Goal: Task Accomplishment & Management: Use online tool/utility

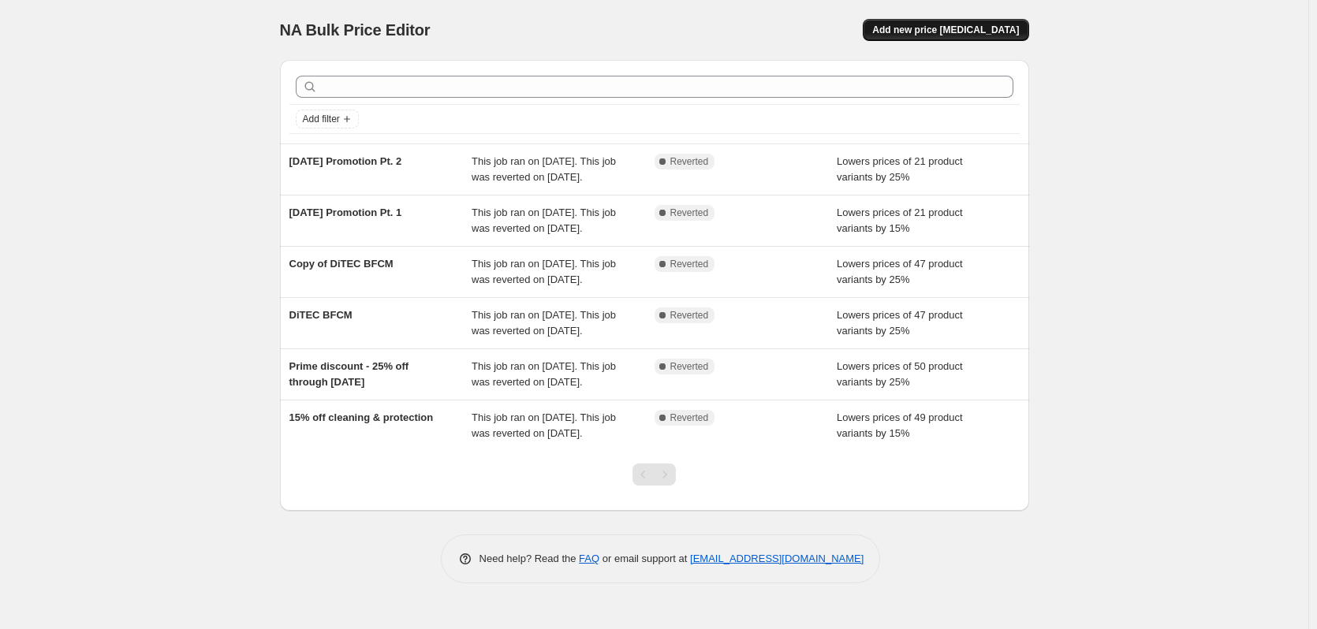
click at [977, 20] on button "Add new price [MEDICAL_DATA]" at bounding box center [946, 30] width 166 height 22
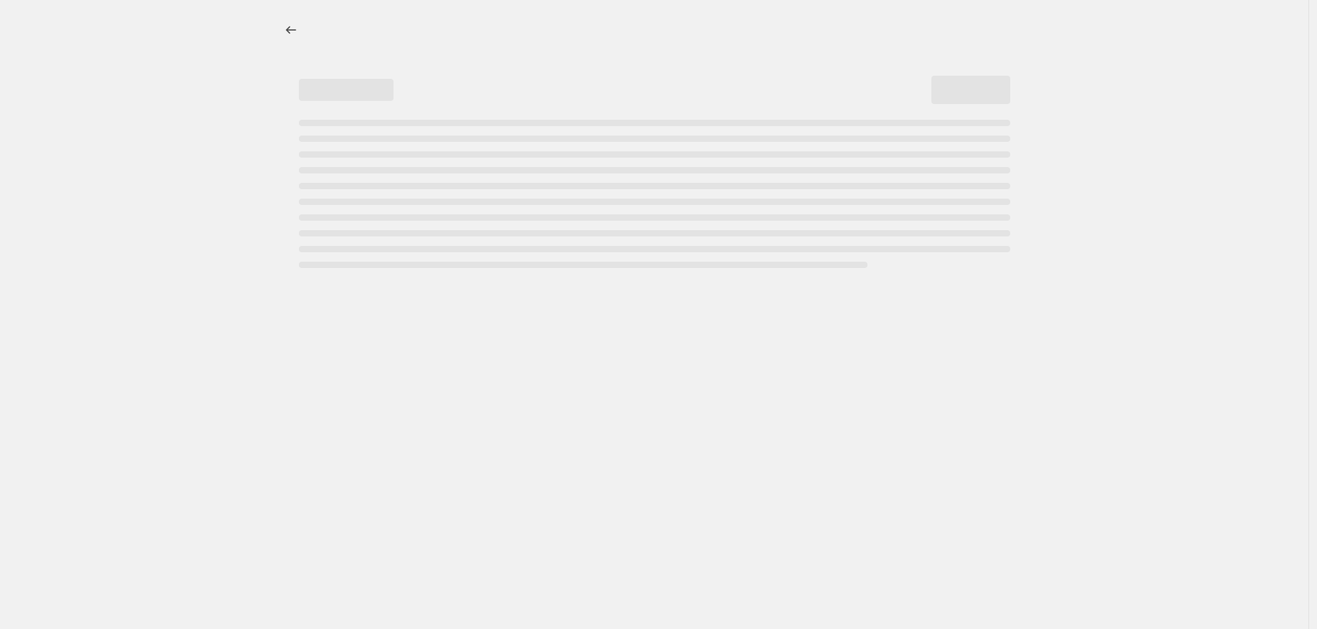
select select "percentage"
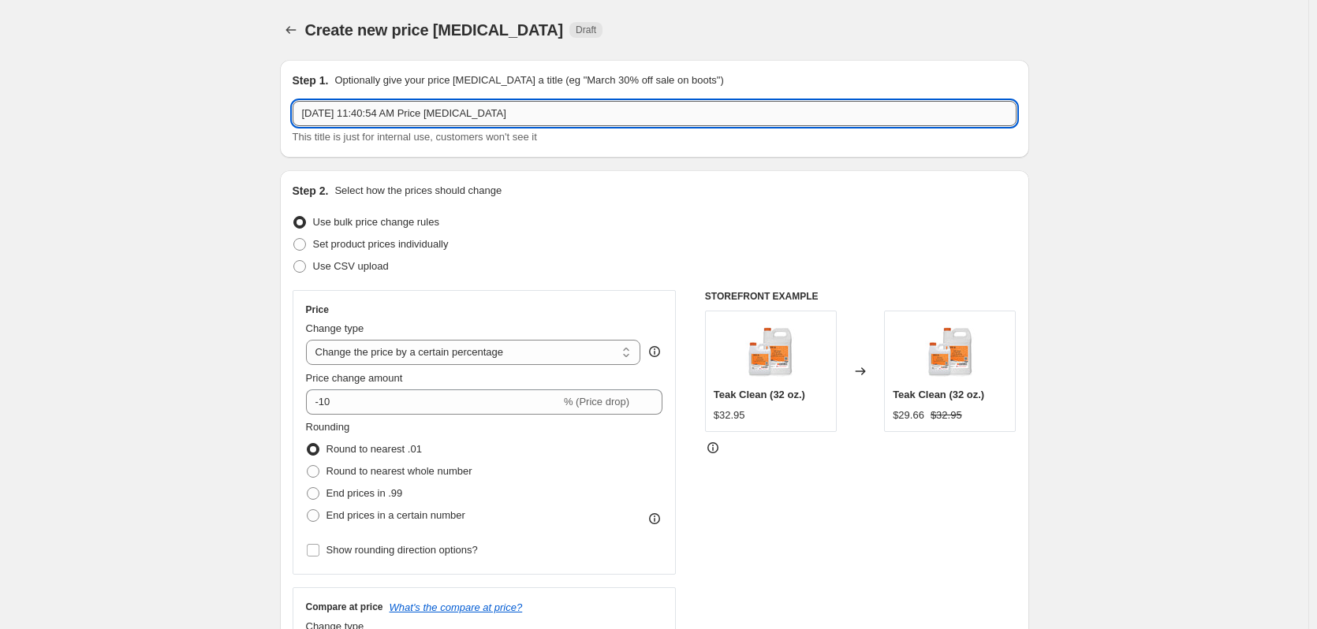
click at [372, 118] on input "[DATE] 11:40:54 AM Price [MEDICAL_DATA]" at bounding box center [655, 113] width 724 height 25
type input "[DATE] Sale"
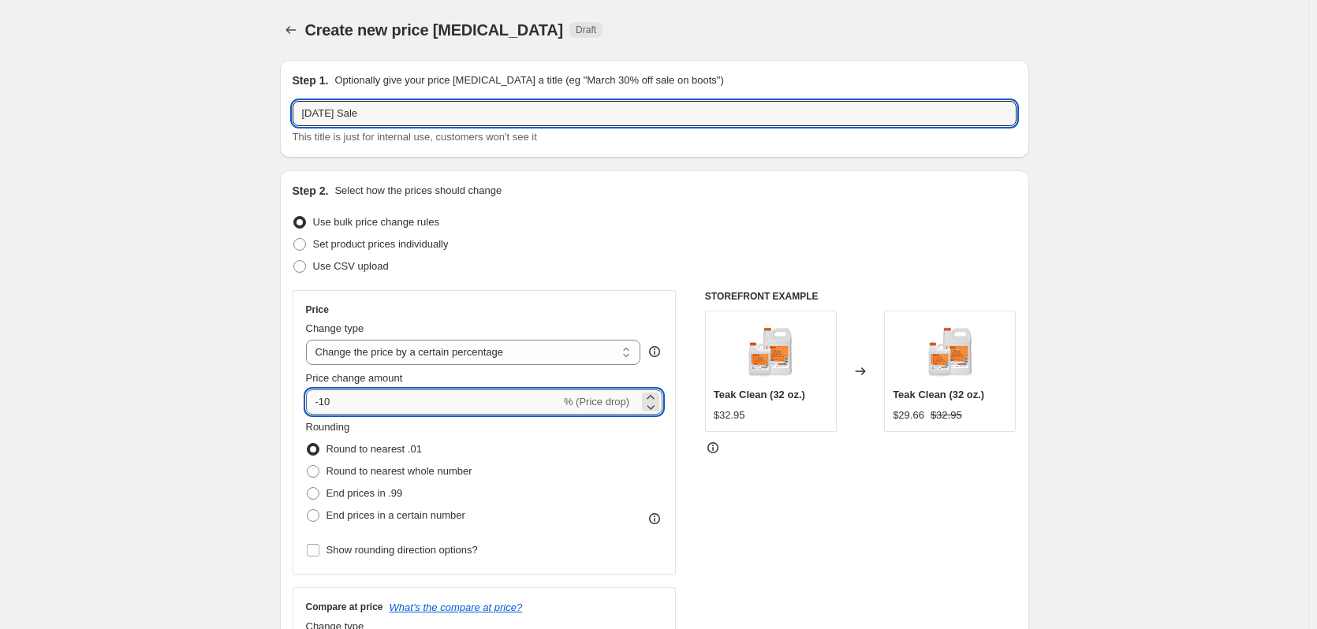
click at [366, 409] on input "-10" at bounding box center [433, 402] width 255 height 25
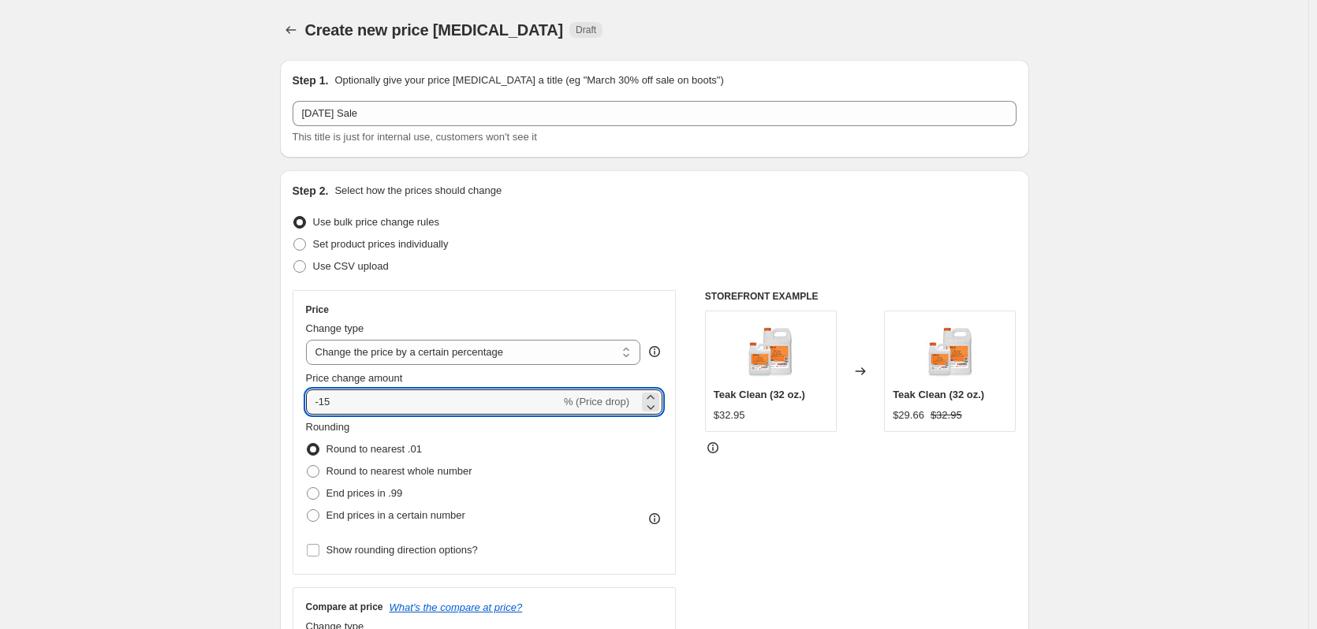
type input "-15"
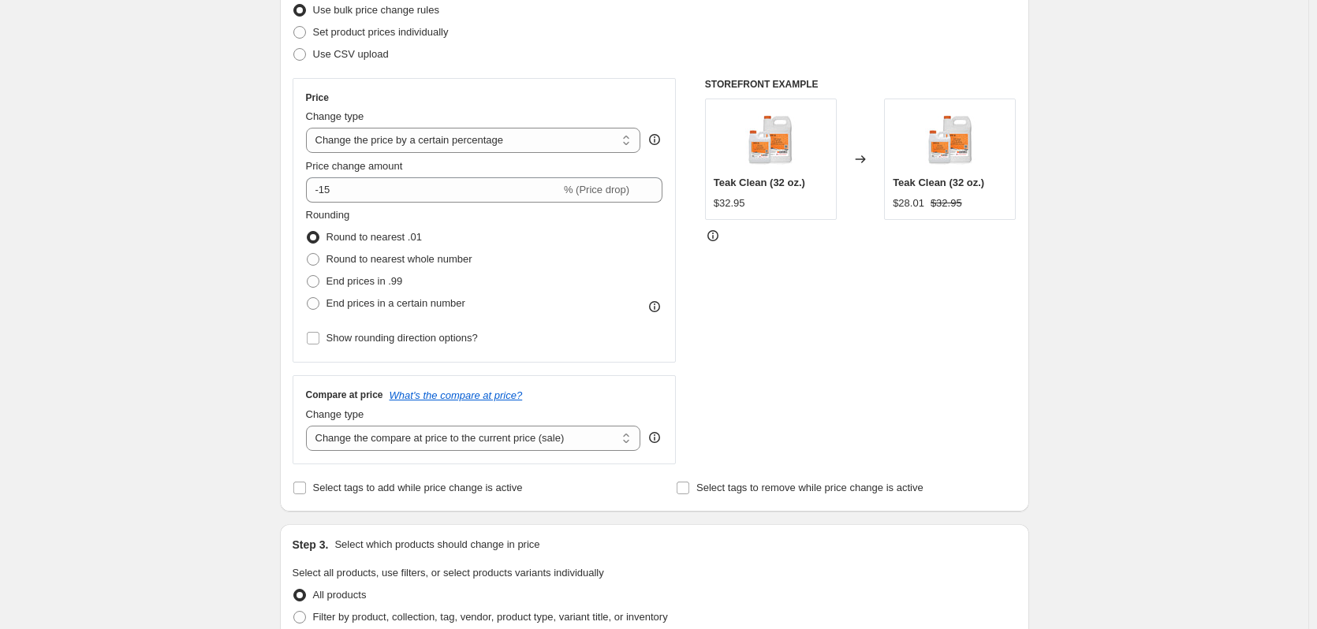
scroll to position [316, 0]
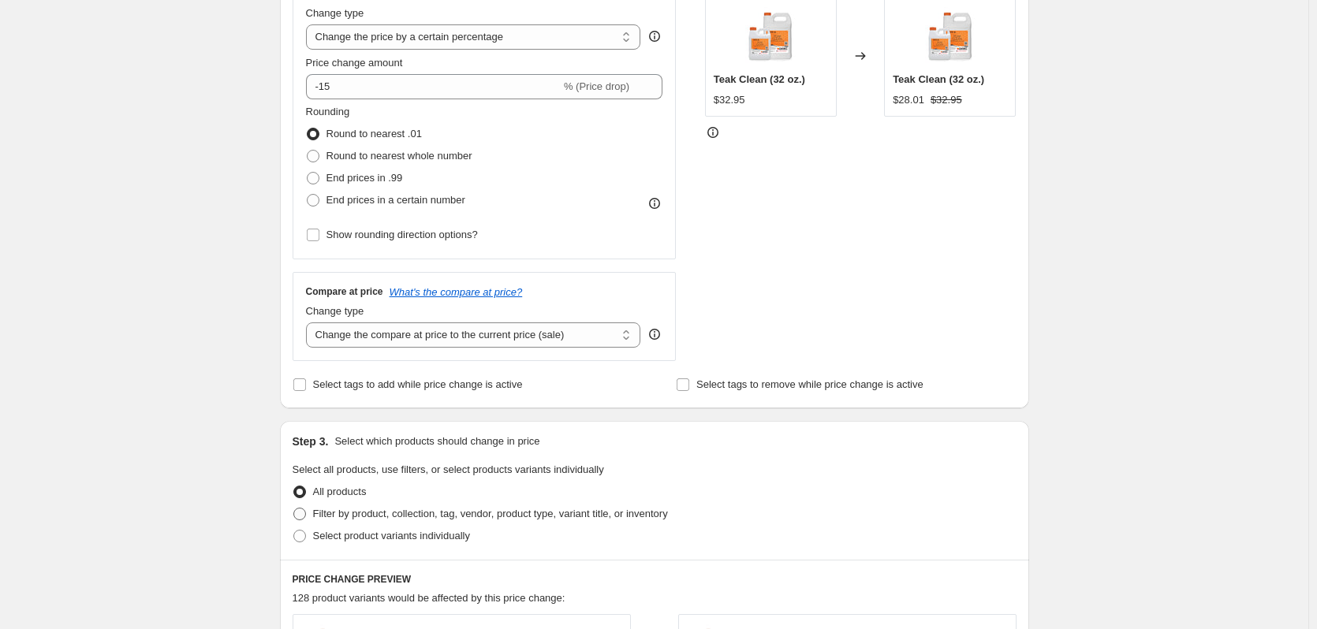
click at [458, 523] on label "Filter by product, collection, tag, vendor, product type, variant title, or inv…" at bounding box center [480, 514] width 375 height 22
click at [294, 509] on input "Filter by product, collection, tag, vendor, product type, variant title, or inv…" at bounding box center [293, 508] width 1 height 1
radio input "true"
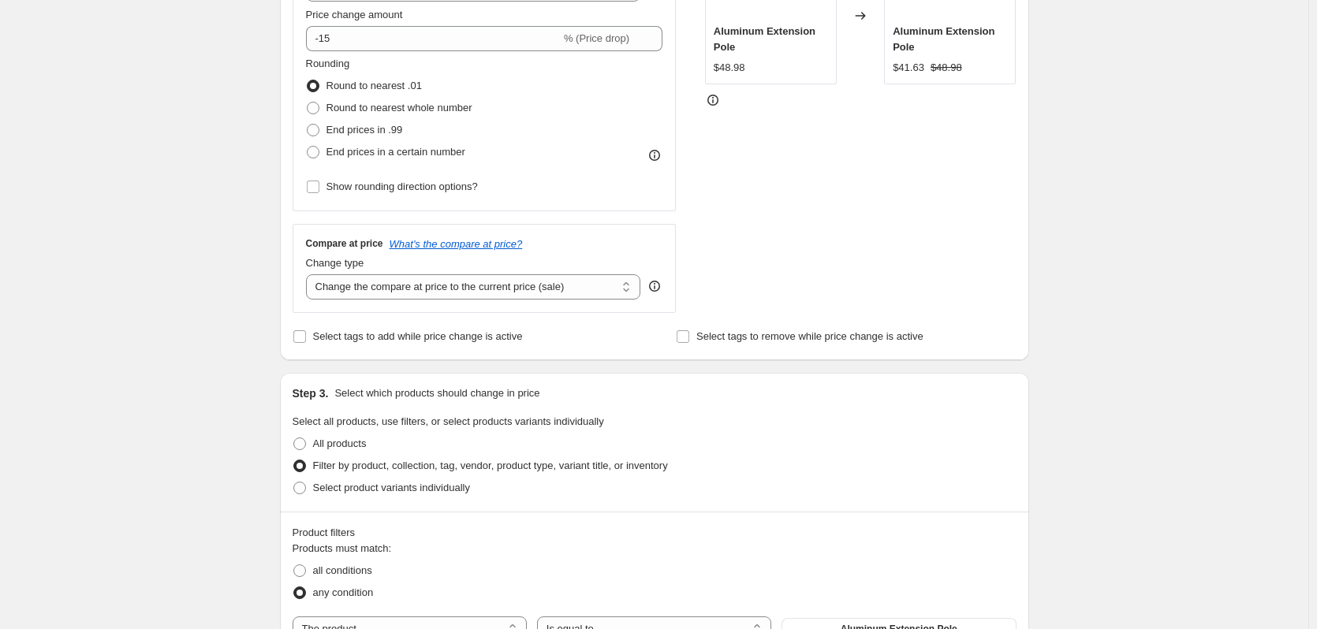
scroll to position [473, 0]
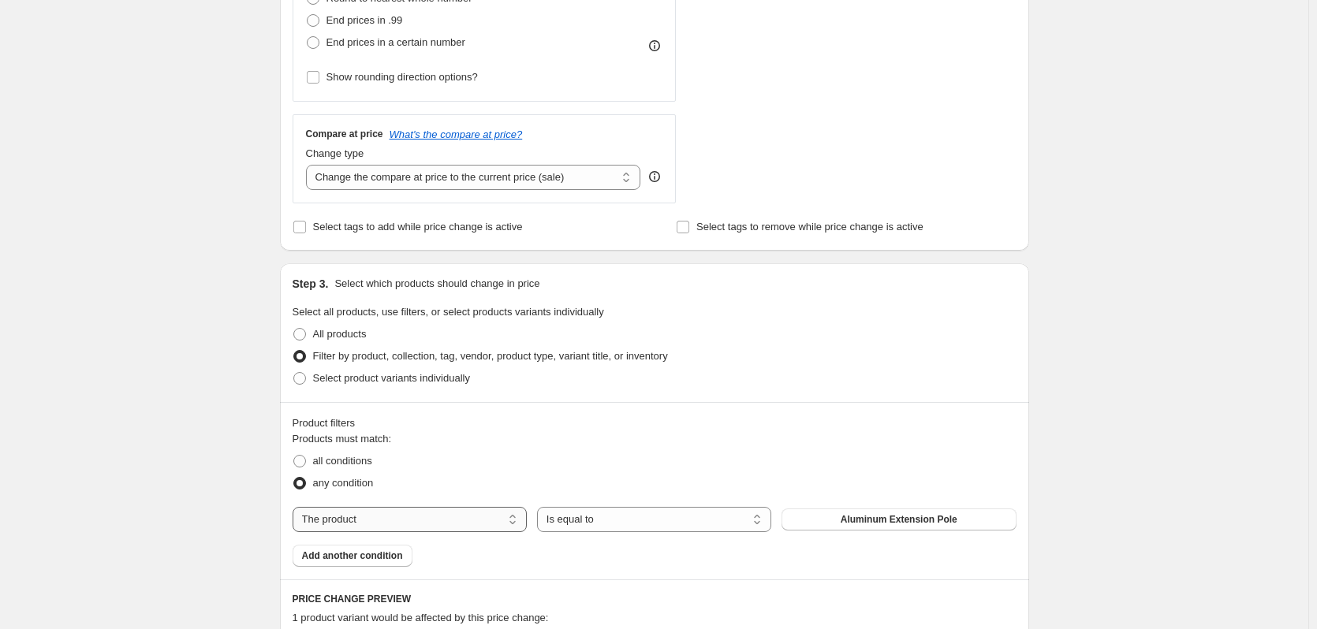
click at [401, 520] on select "The product The product's collection The product's tag The product's vendor The…" at bounding box center [410, 519] width 234 height 25
select select "collection"
click at [730, 526] on select "Is equal to Is not equal to" at bounding box center [654, 519] width 234 height 25
click at [859, 521] on button "Accessory Products" at bounding box center [899, 520] width 234 height 22
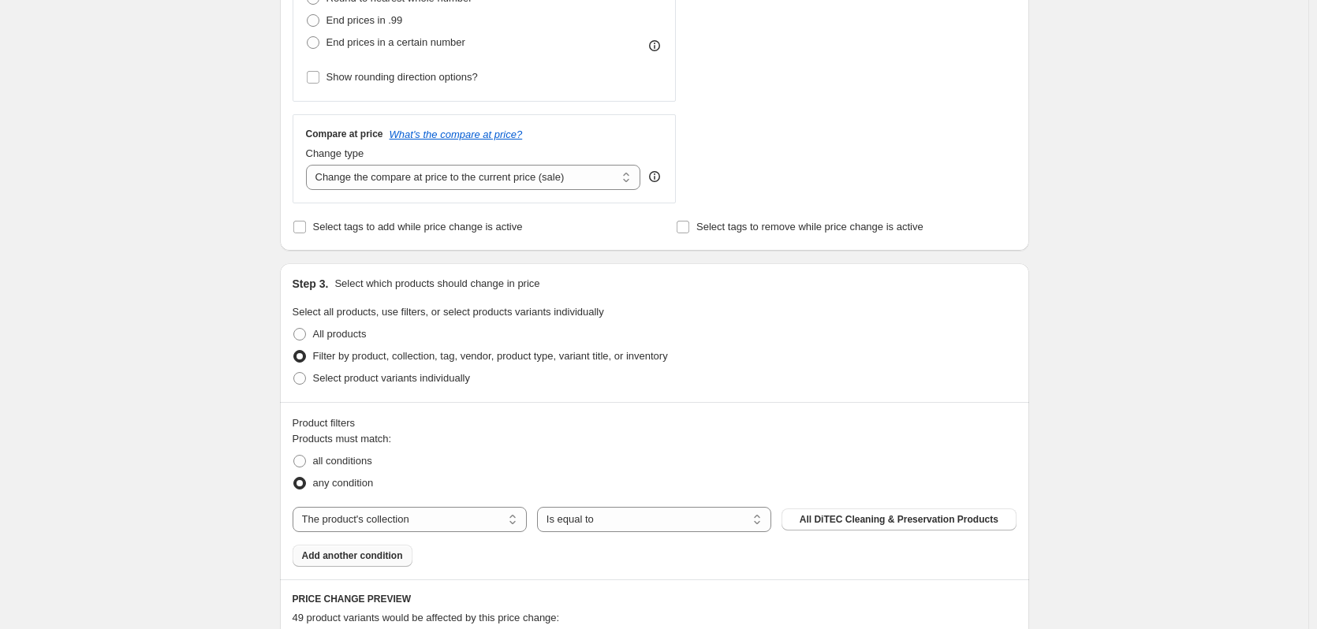
click at [398, 558] on span "Add another condition" at bounding box center [352, 556] width 101 height 13
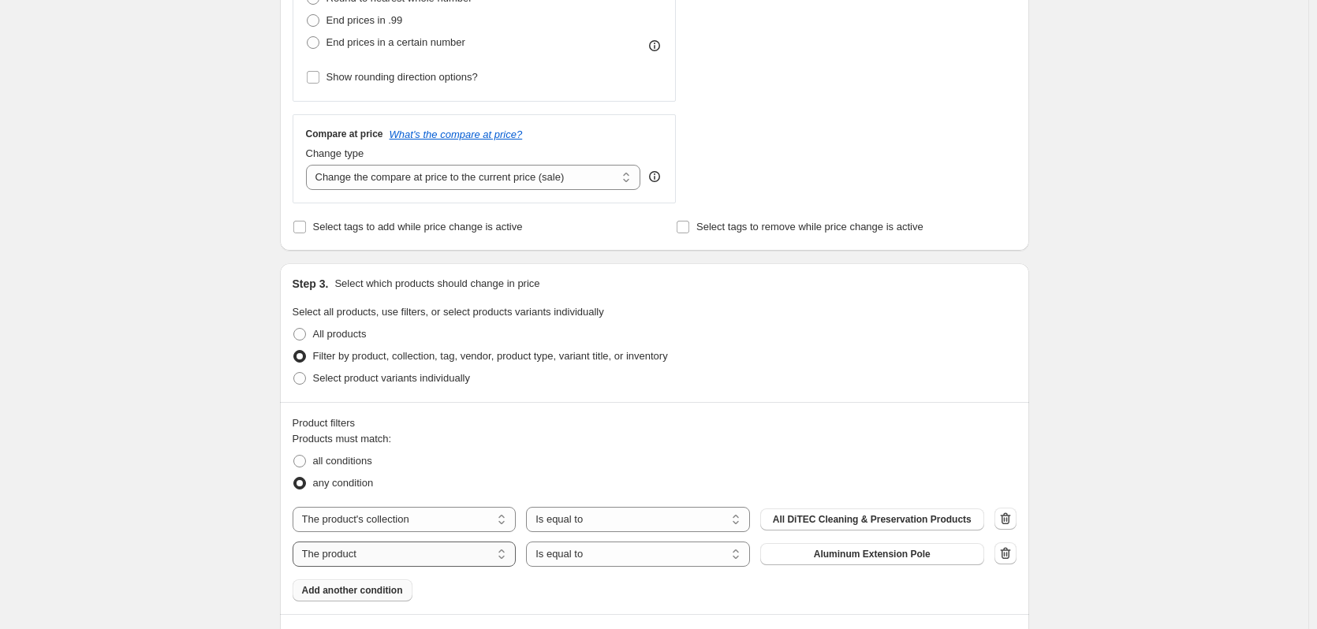
click at [480, 553] on select "The product The product's collection The product's tag The product's vendor The…" at bounding box center [405, 554] width 224 height 25
select select "collection"
click at [916, 557] on span "Accessory Products" at bounding box center [872, 554] width 91 height 13
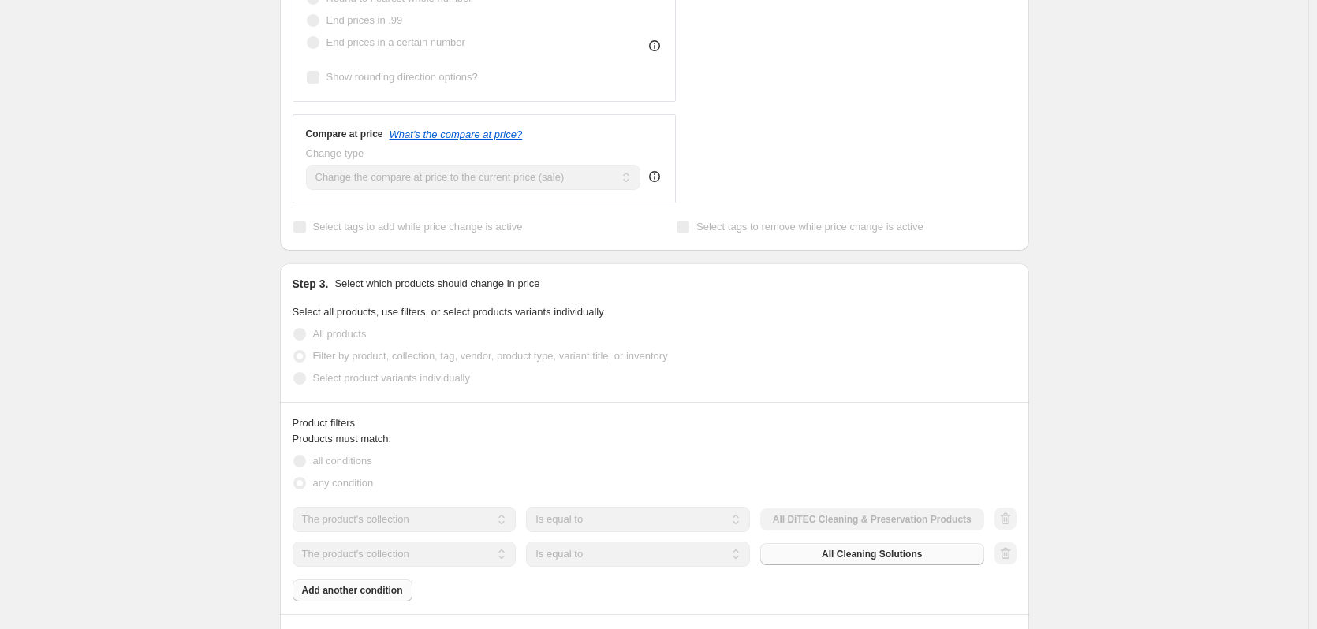
click at [1136, 418] on div "Create new price [MEDICAL_DATA]. This page is ready Create new price [MEDICAL_D…" at bounding box center [654, 421] width 1309 height 1789
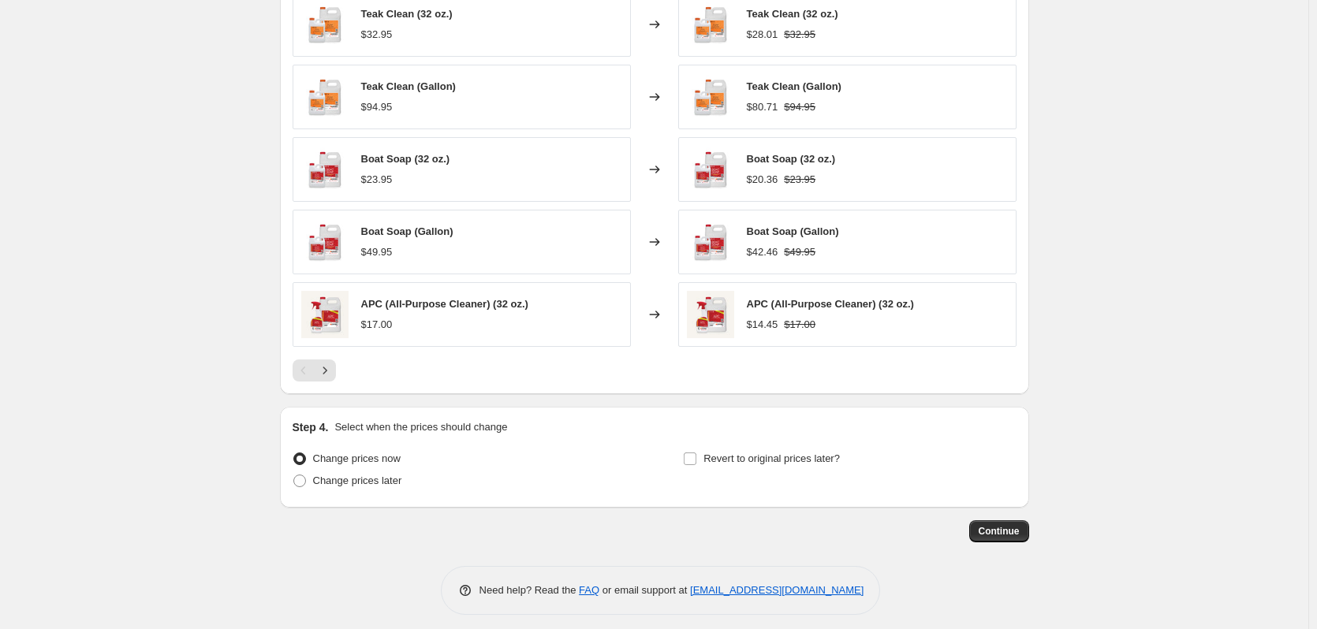
scroll to position [1160, 0]
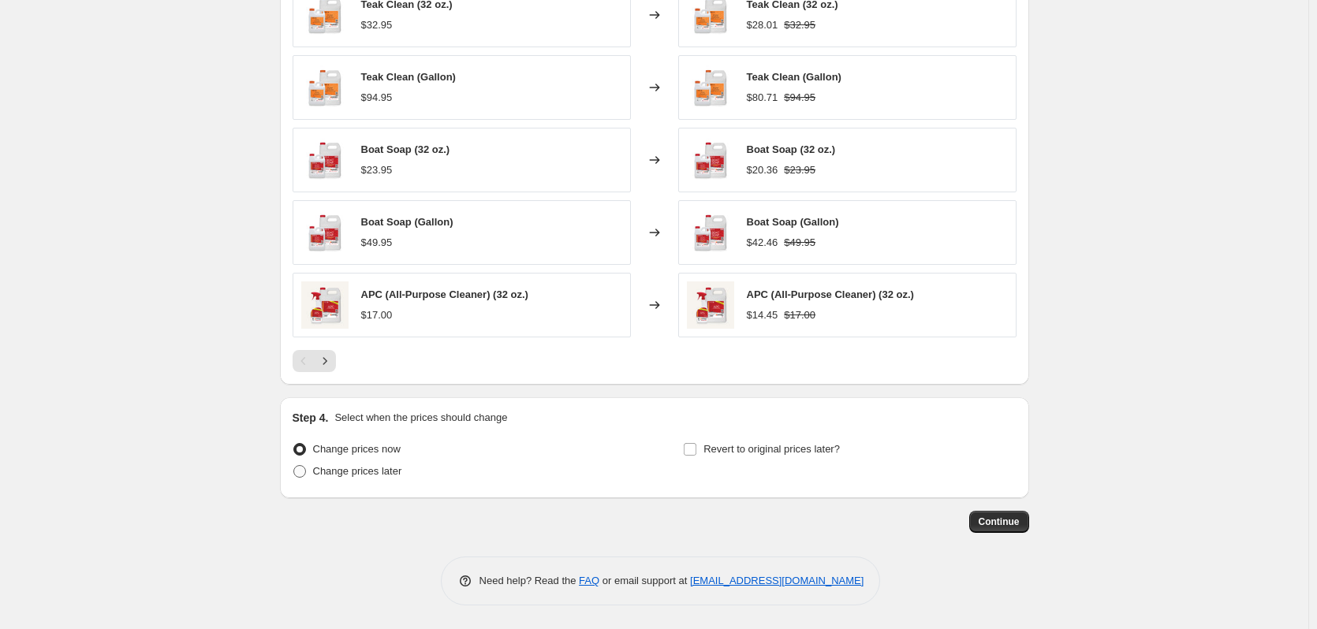
click at [341, 468] on span "Change prices later" at bounding box center [357, 471] width 89 height 12
click at [294, 466] on input "Change prices later" at bounding box center [293, 465] width 1 height 1
radio input "true"
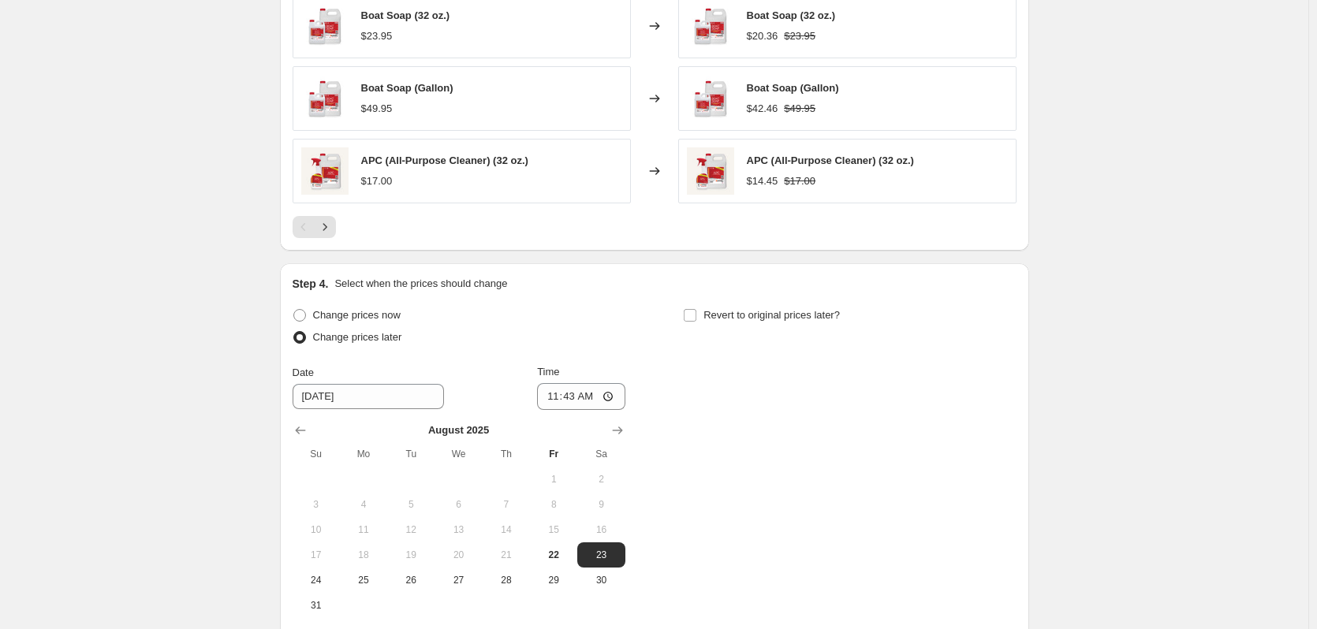
scroll to position [1318, 0]
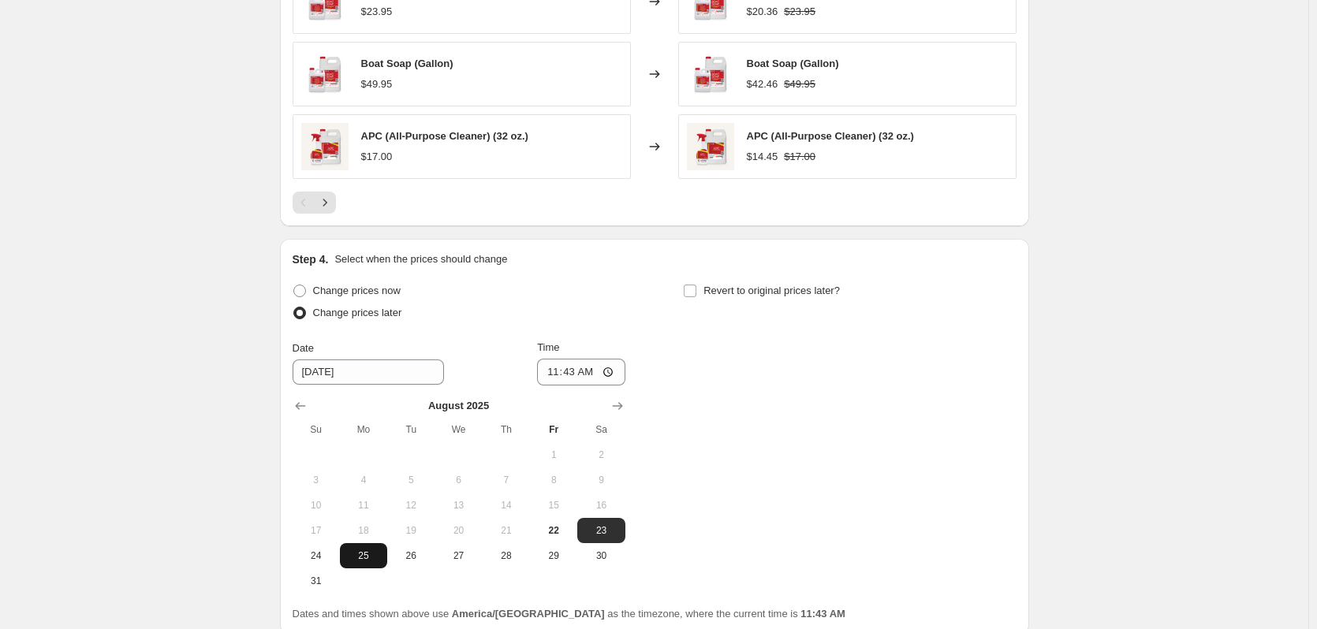
click at [379, 558] on span "25" at bounding box center [363, 556] width 35 height 13
type input "[DATE]"
click at [554, 367] on input "11:43" at bounding box center [581, 372] width 88 height 27
type input "00:01"
click at [929, 383] on div "Change prices now Change prices later Date [DATE] Time 00:[DATE] Mo Tu We Th Fr…" at bounding box center [655, 437] width 724 height 314
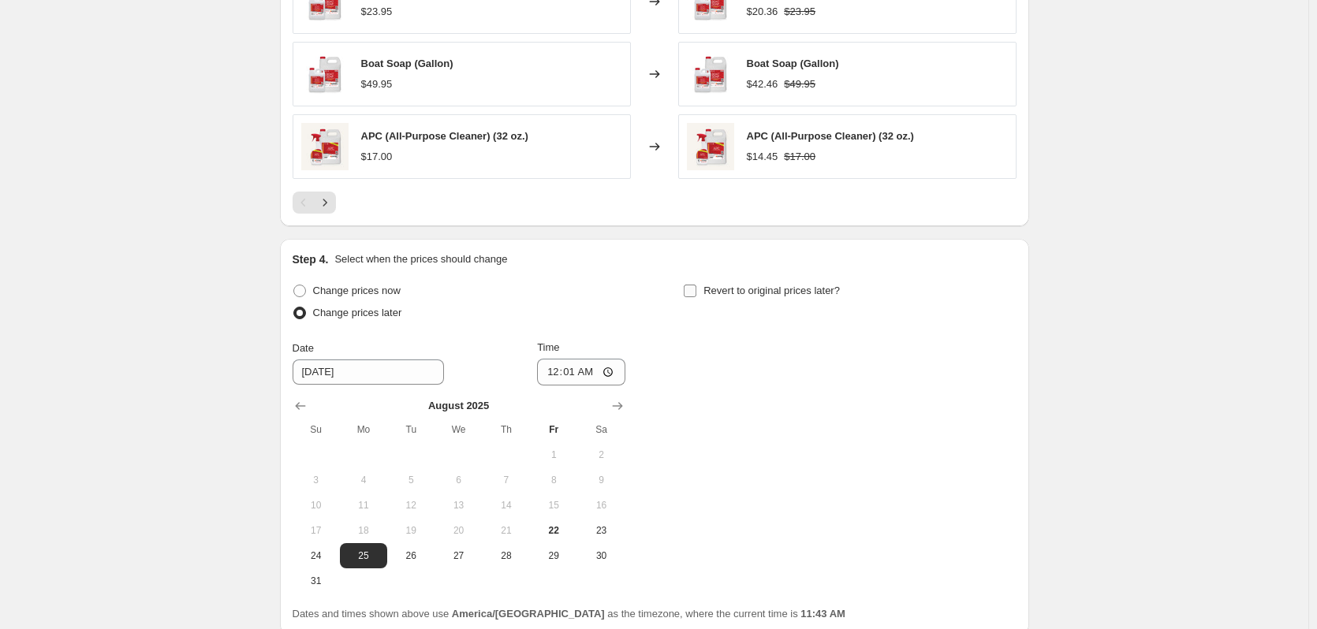
click at [787, 295] on span "Revert to original prices later?" at bounding box center [772, 291] width 136 height 12
click at [696, 295] on input "Revert to original prices later?" at bounding box center [690, 291] width 13 height 13
checkbox input "true"
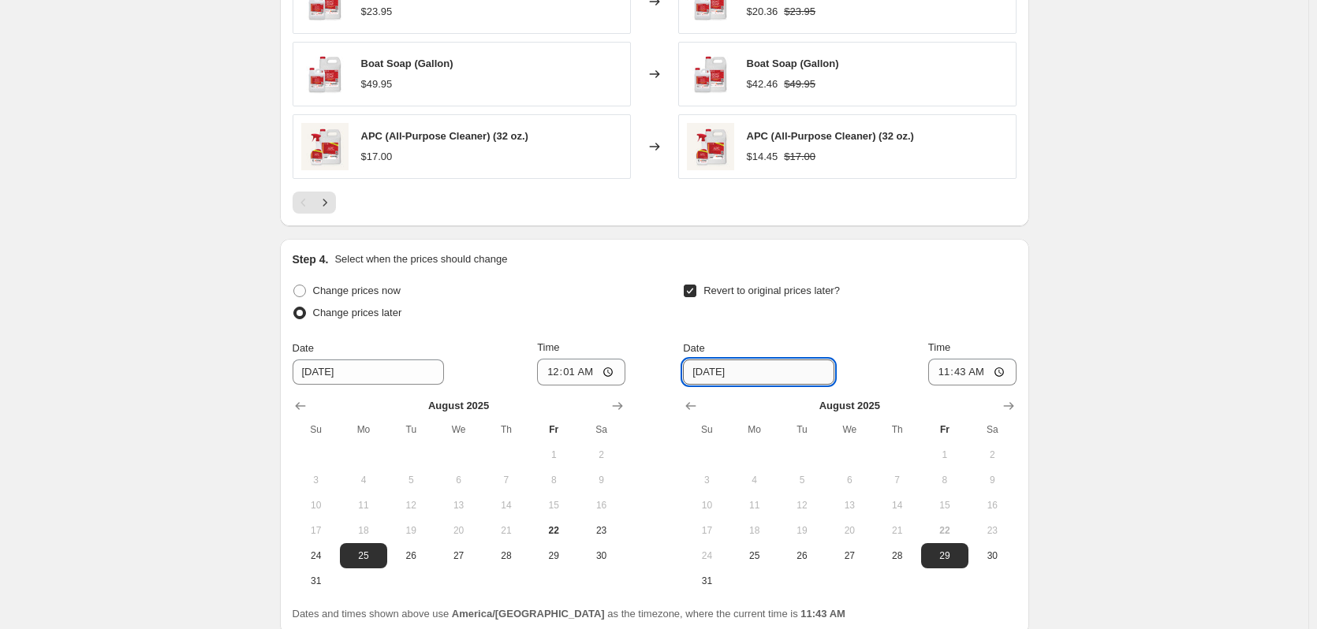
click at [784, 374] on input "[DATE]" at bounding box center [758, 372] width 151 height 25
click at [706, 376] on input "[DATE]" at bounding box center [758, 372] width 151 height 25
drag, startPoint x: 703, startPoint y: 375, endPoint x: 683, endPoint y: 369, distance: 20.5
click at [683, 369] on div "Change prices now Change prices later Date [DATE] Time 00:[DATE] Mo Tu We Th Fr…" at bounding box center [655, 437] width 724 height 314
type input "[DATE]"
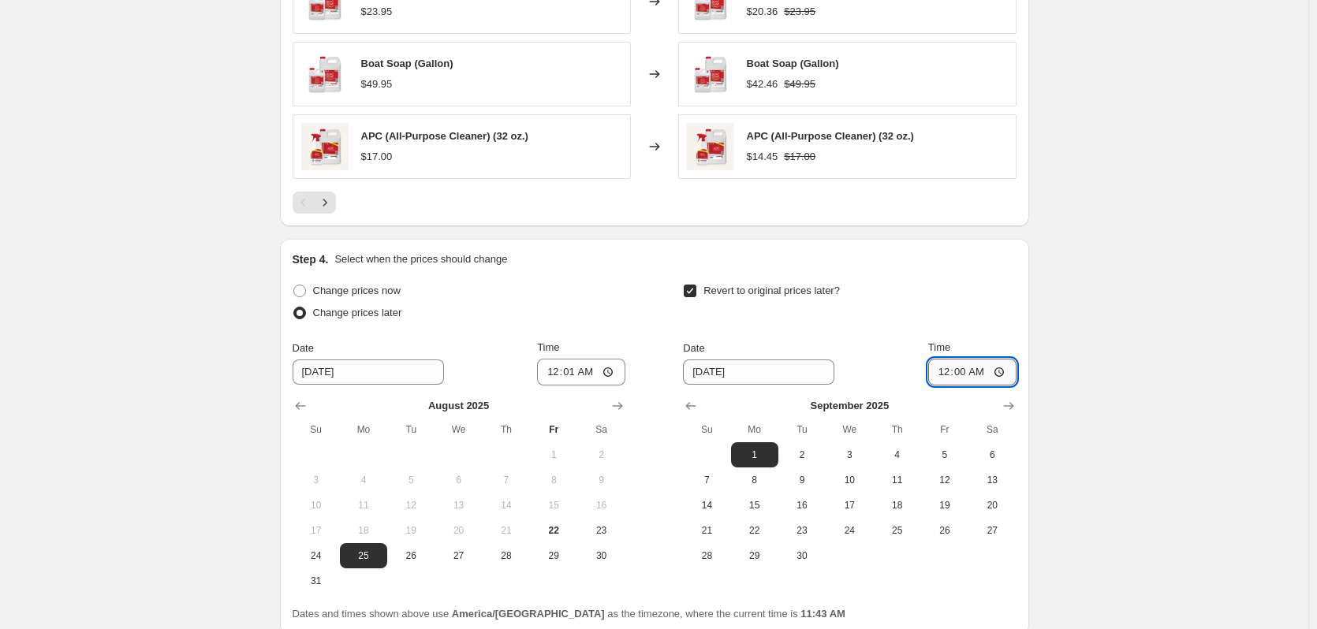
click at [947, 371] on input "00:00" at bounding box center [972, 372] width 88 height 27
type input "23:59"
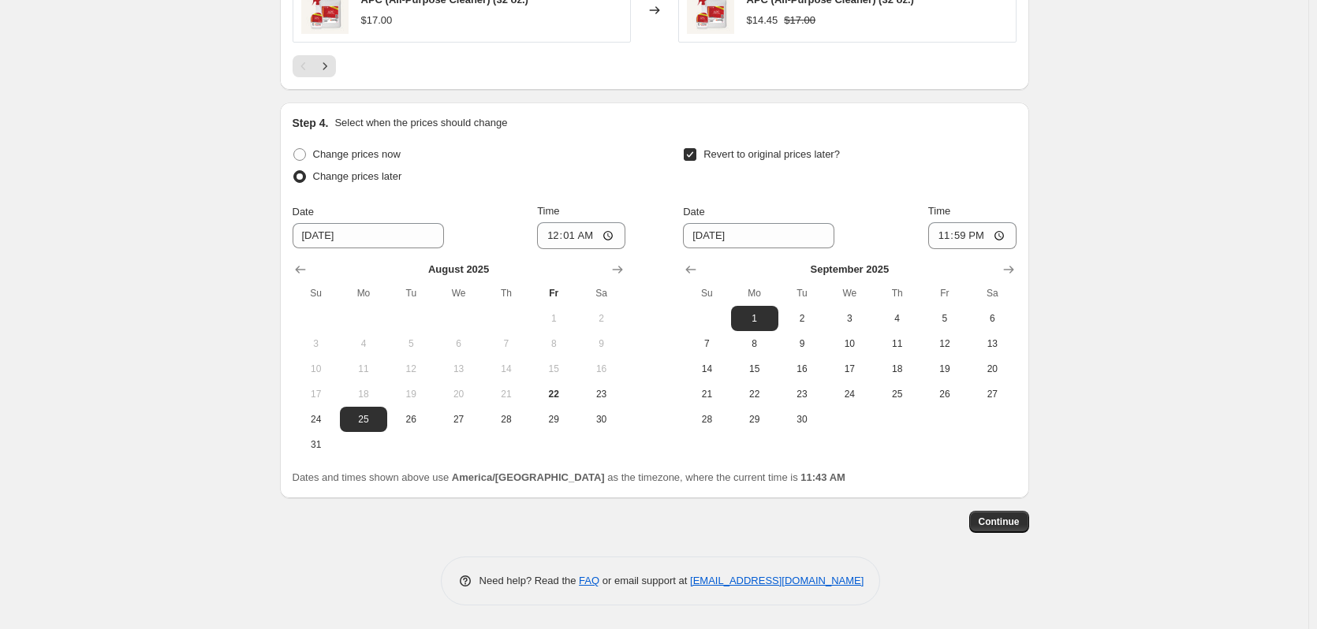
scroll to position [1455, 0]
click at [1014, 518] on span "Continue" at bounding box center [999, 522] width 41 height 13
